Goal: Task Accomplishment & Management: Manage account settings

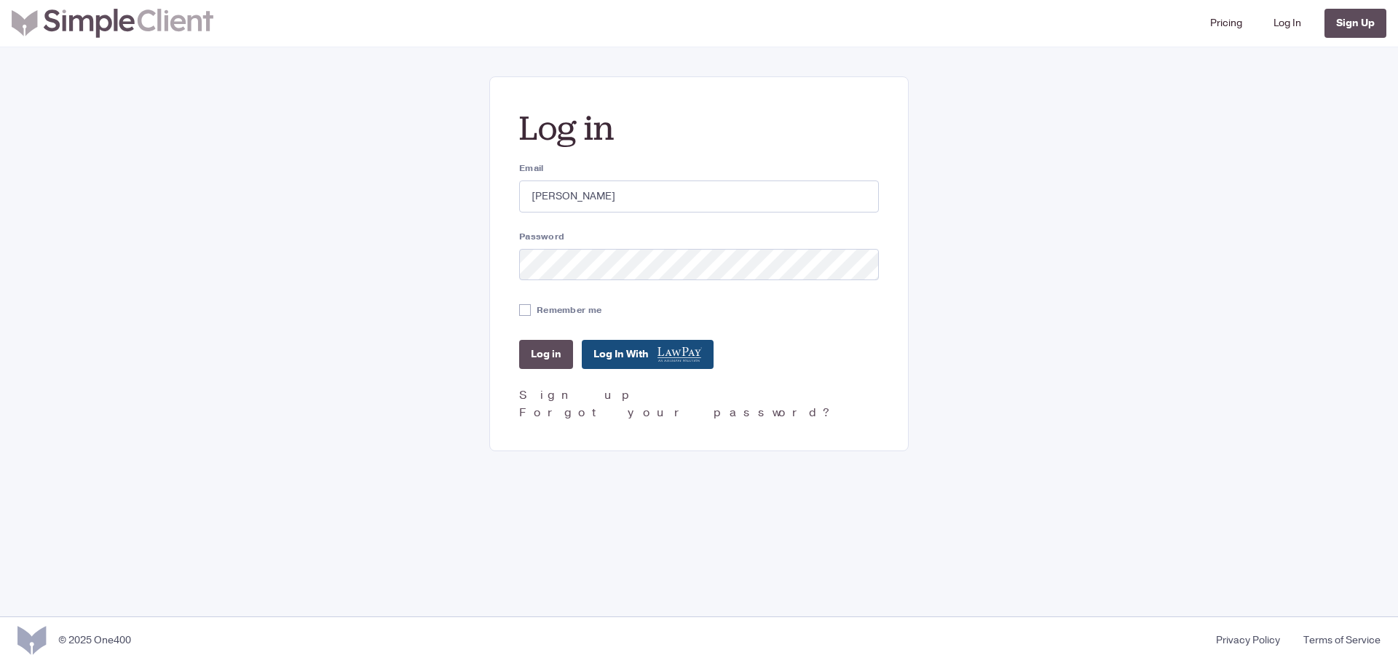
type input "[PERSON_NAME][EMAIL_ADDRESS][DOMAIN_NAME]"
click at [519, 340] on input "Log in" at bounding box center [546, 354] width 54 height 29
click at [547, 248] on div "Password" at bounding box center [699, 255] width 360 height 51
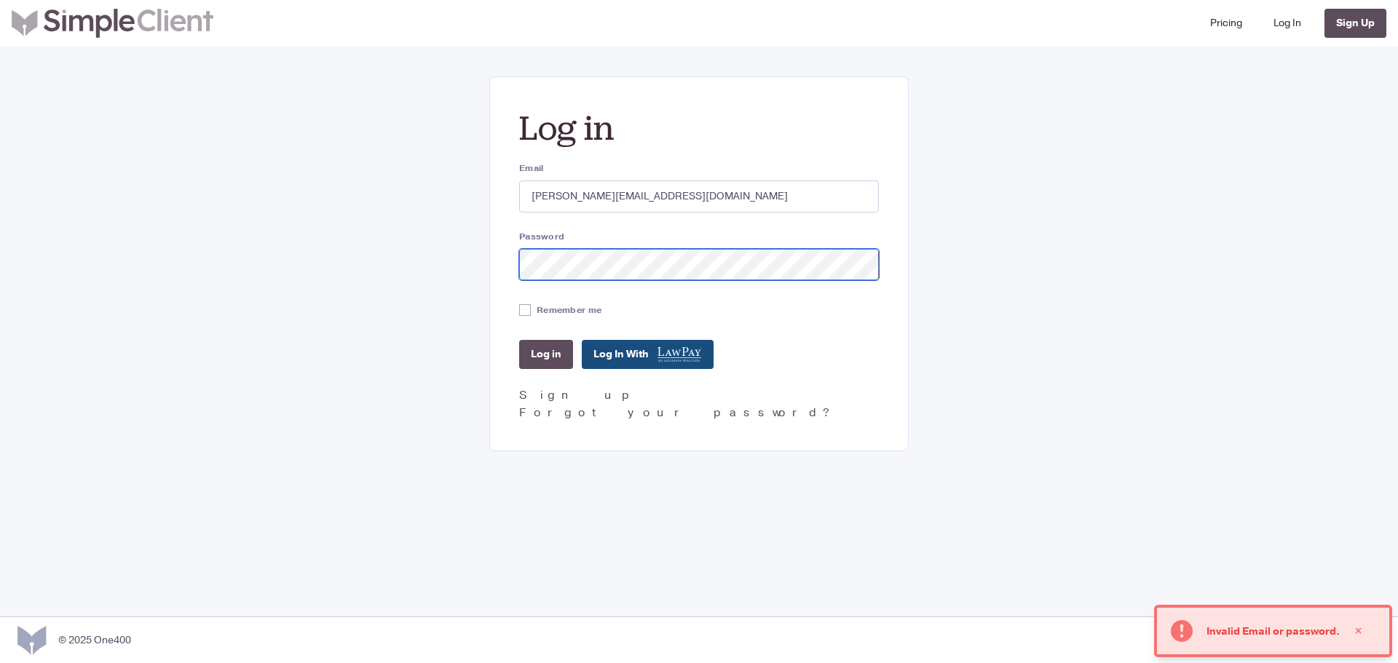
click at [519, 340] on input "Log in" at bounding box center [546, 354] width 54 height 29
